Goal: Task Accomplishment & Management: Manage account settings

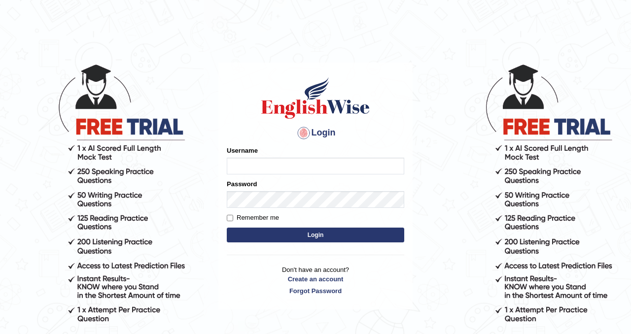
type input "nagindra"
click at [299, 234] on button "Login" at bounding box center [316, 235] width 178 height 15
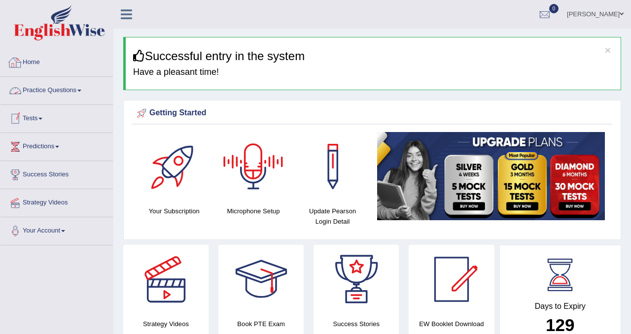
click at [49, 93] on link "Practice Questions" at bounding box center [56, 89] width 112 height 25
